Goal: Check status: Check status

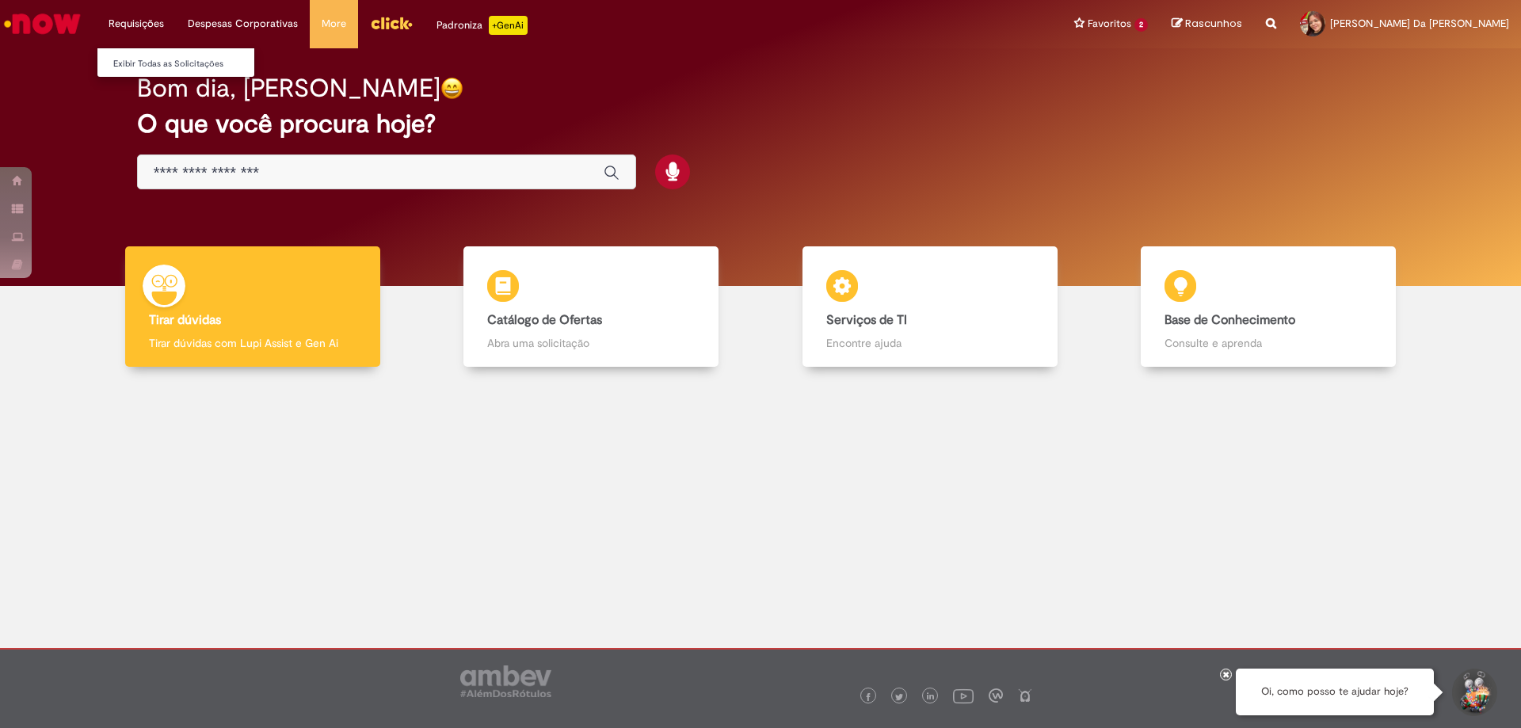
click at [156, 30] on li "Requisições Exibir Todas as Solicitações" at bounding box center [136, 24] width 79 height 48
click at [138, 20] on li "Requisições Exibir Todas as Solicitações" at bounding box center [136, 24] width 79 height 48
click at [151, 26] on li "Requisições Exibir Todas as Solicitações" at bounding box center [136, 24] width 79 height 48
click at [176, 69] on link "Exibir Todas as Solicitações" at bounding box center [184, 63] width 174 height 17
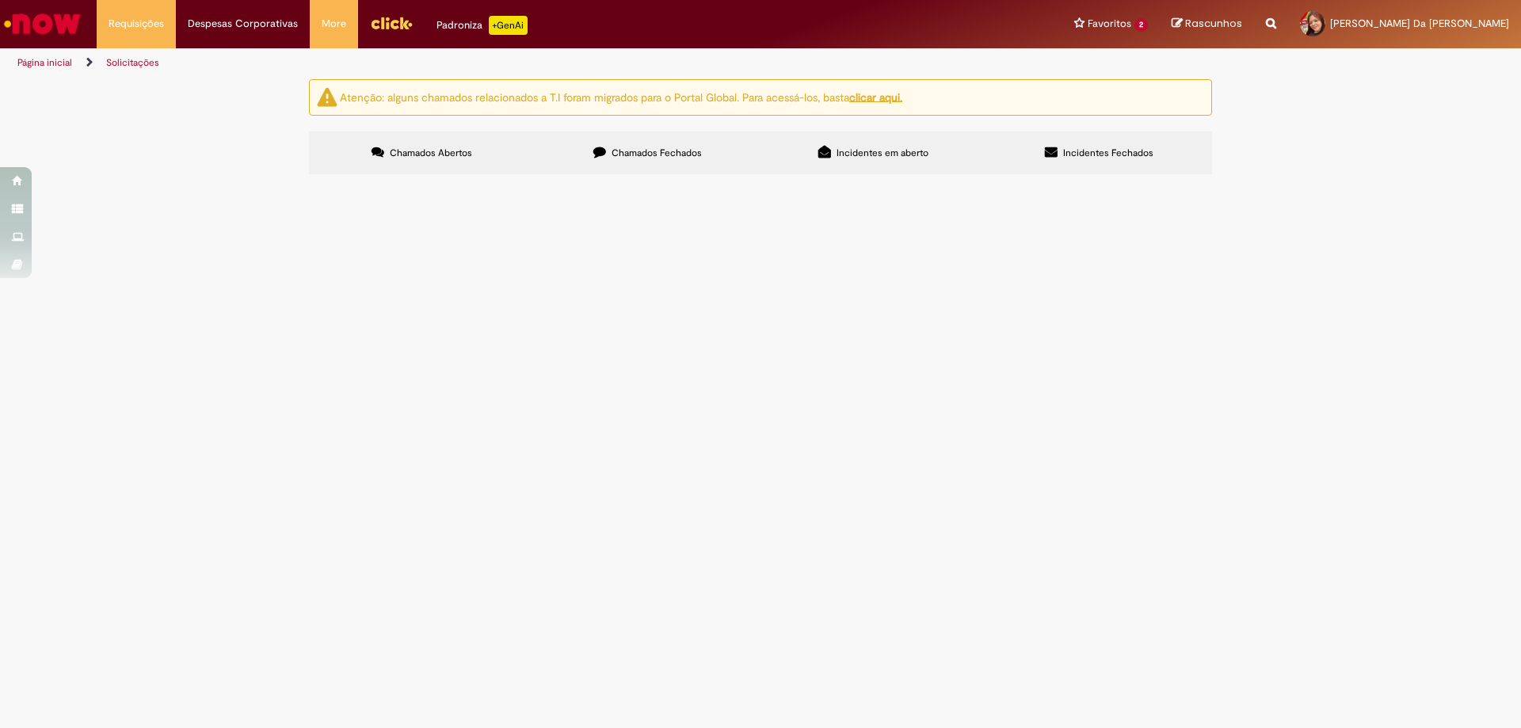
click at [653, 145] on label "Chamados Fechados" at bounding box center [648, 152] width 226 height 43
click at [0, 0] on div "Encerrado" at bounding box center [0, 0] width 0 height 0
click at [0, 0] on div "Número" at bounding box center [0, 0] width 0 height 0
click at [0, 0] on button at bounding box center [0, 0] width 0 height 0
